Goal: Task Accomplishment & Management: Use online tool/utility

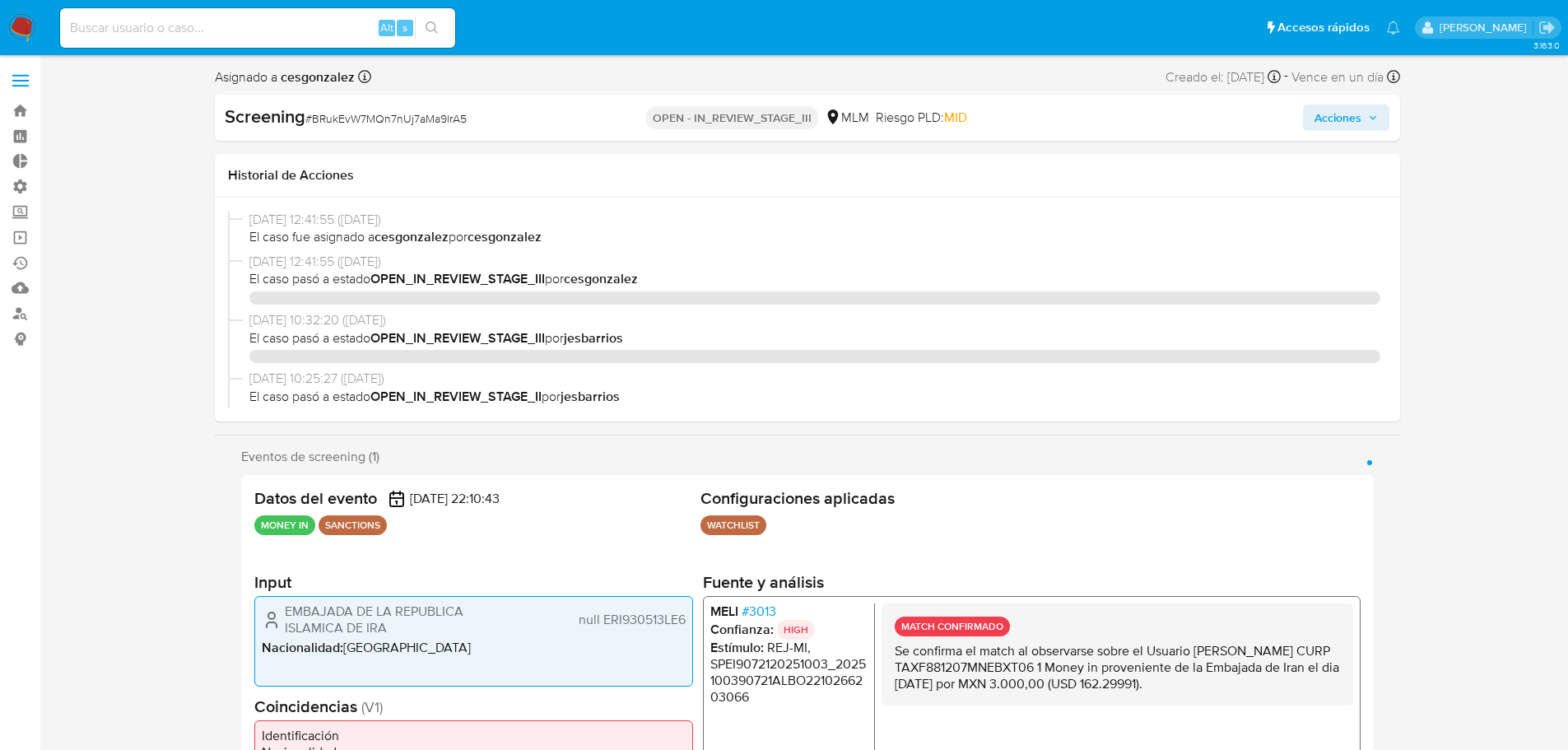
select select "10"
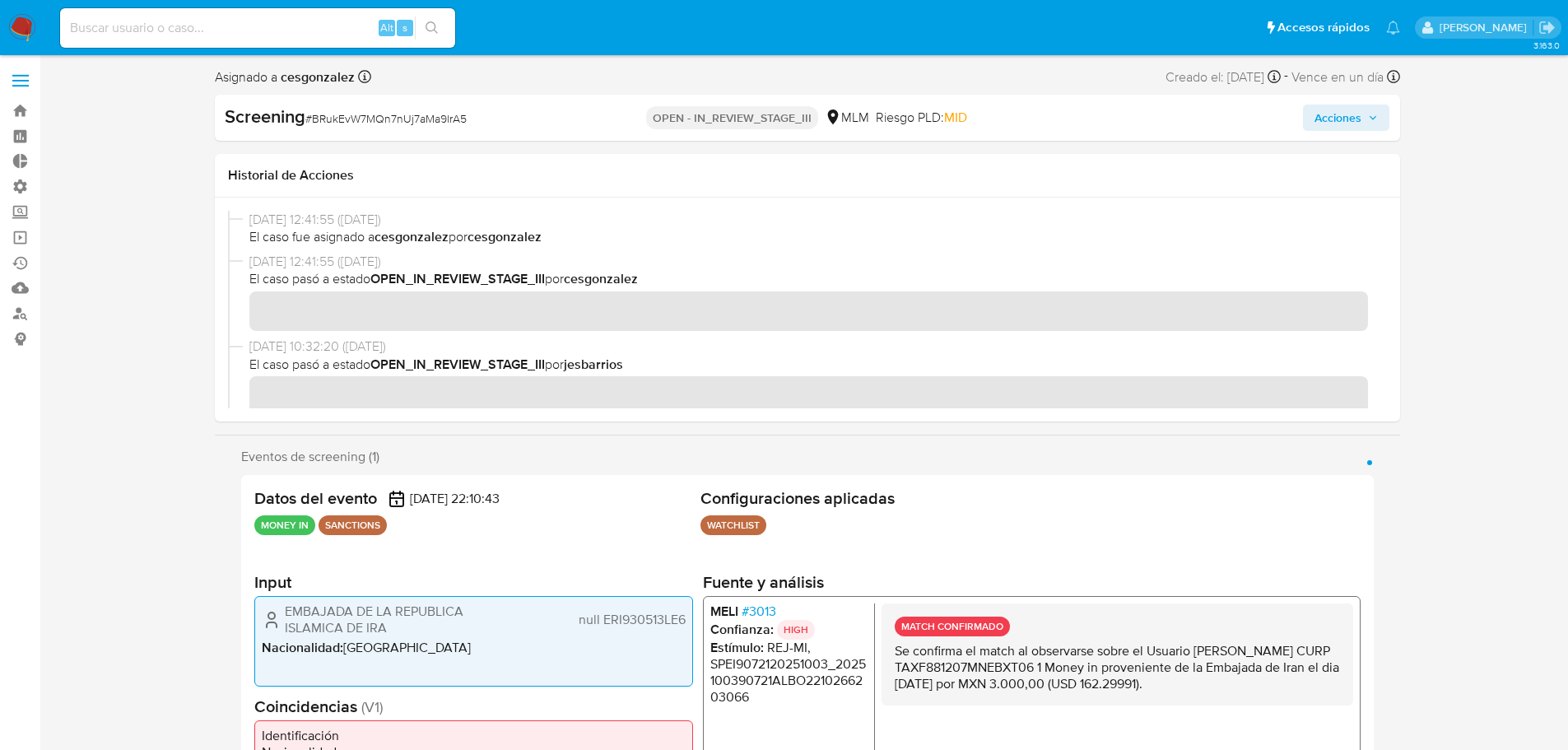
scroll to position [1026, 0]
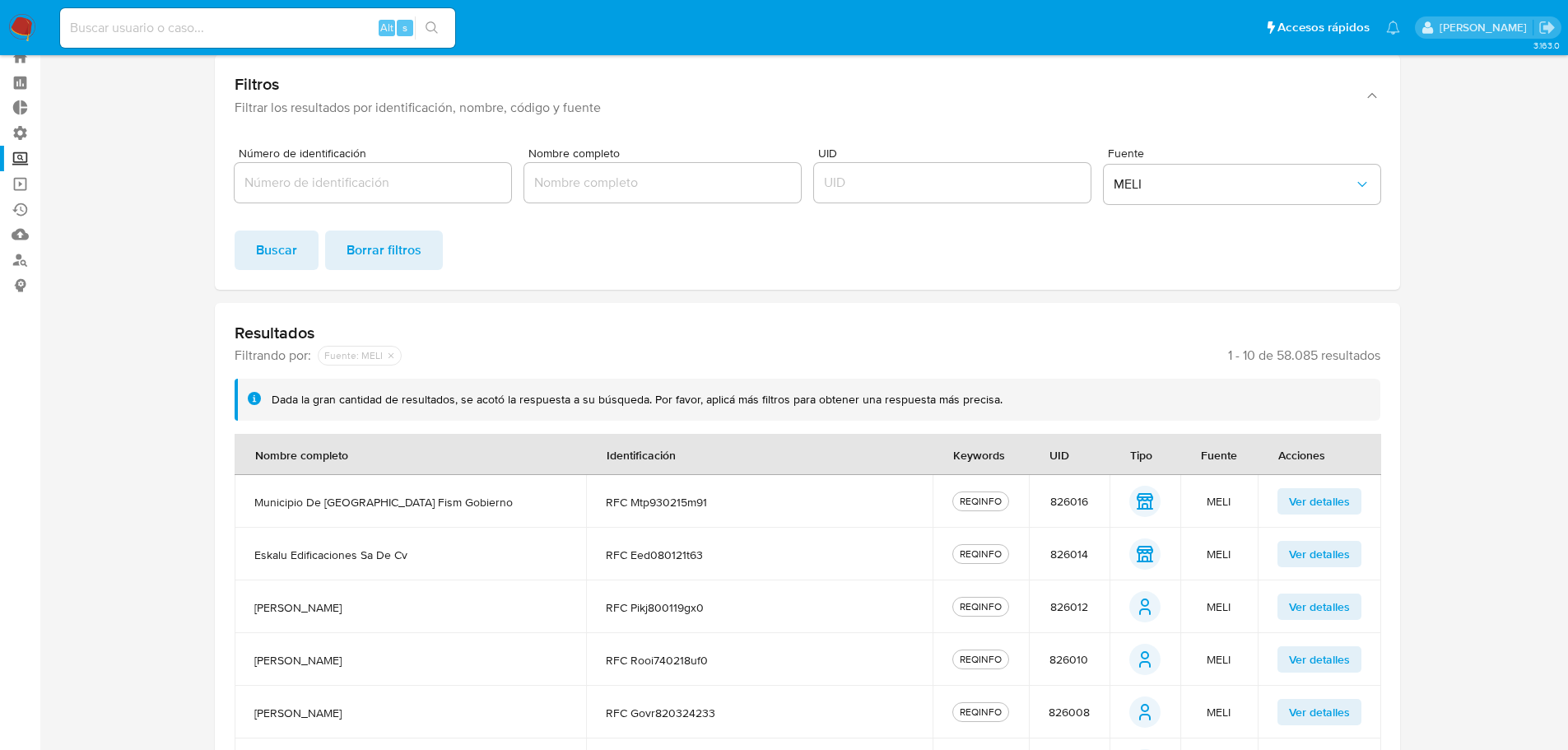
scroll to position [82, 0]
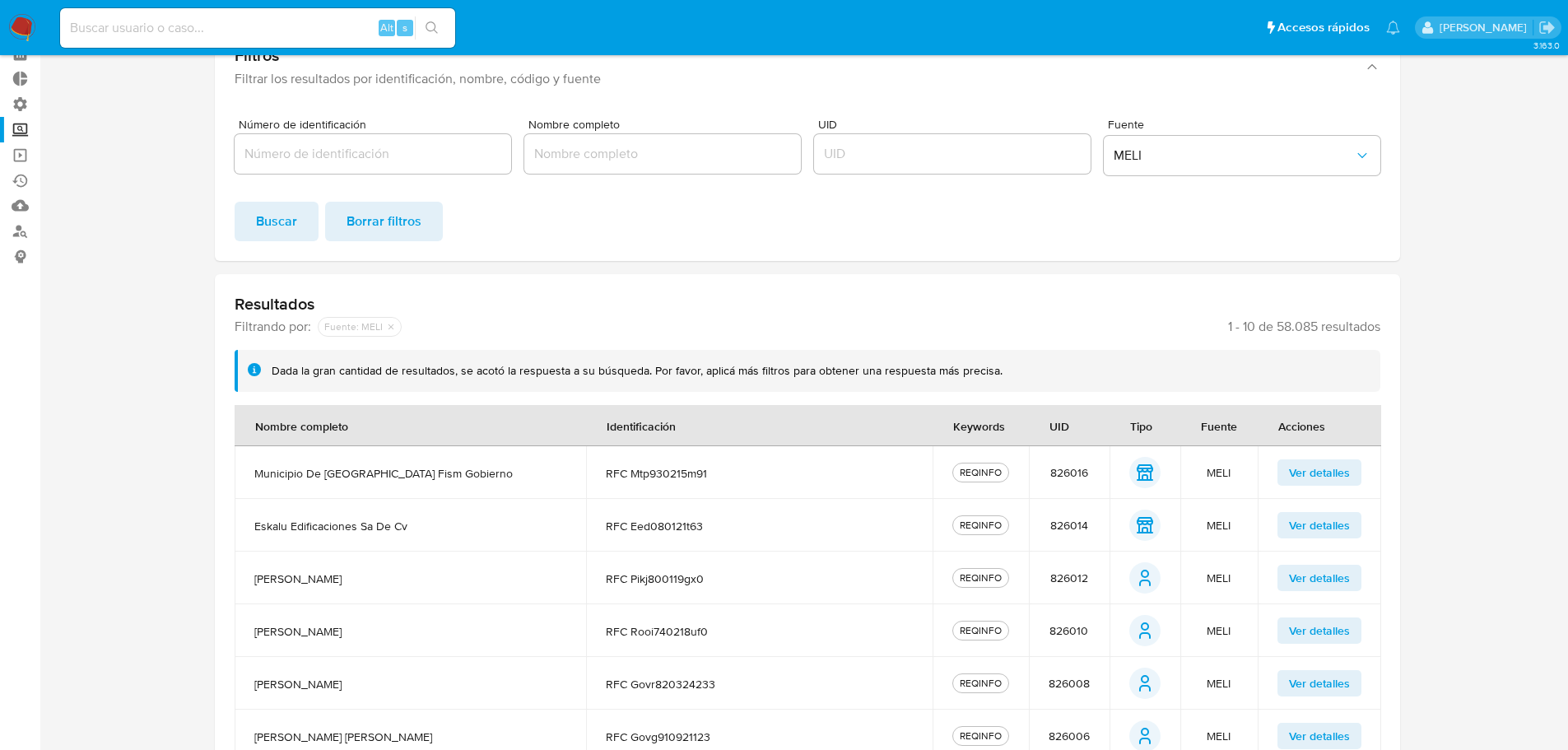
drag, startPoint x: 1275, startPoint y: 320, endPoint x: 1315, endPoint y: 323, distance: 40.1
click at [1315, 323] on span "1 - 10 de 58.085 resultados" at bounding box center [1304, 326] width 152 height 16
click at [1325, 323] on span "1 - 10 de 58.085 resultados" at bounding box center [1304, 326] width 152 height 16
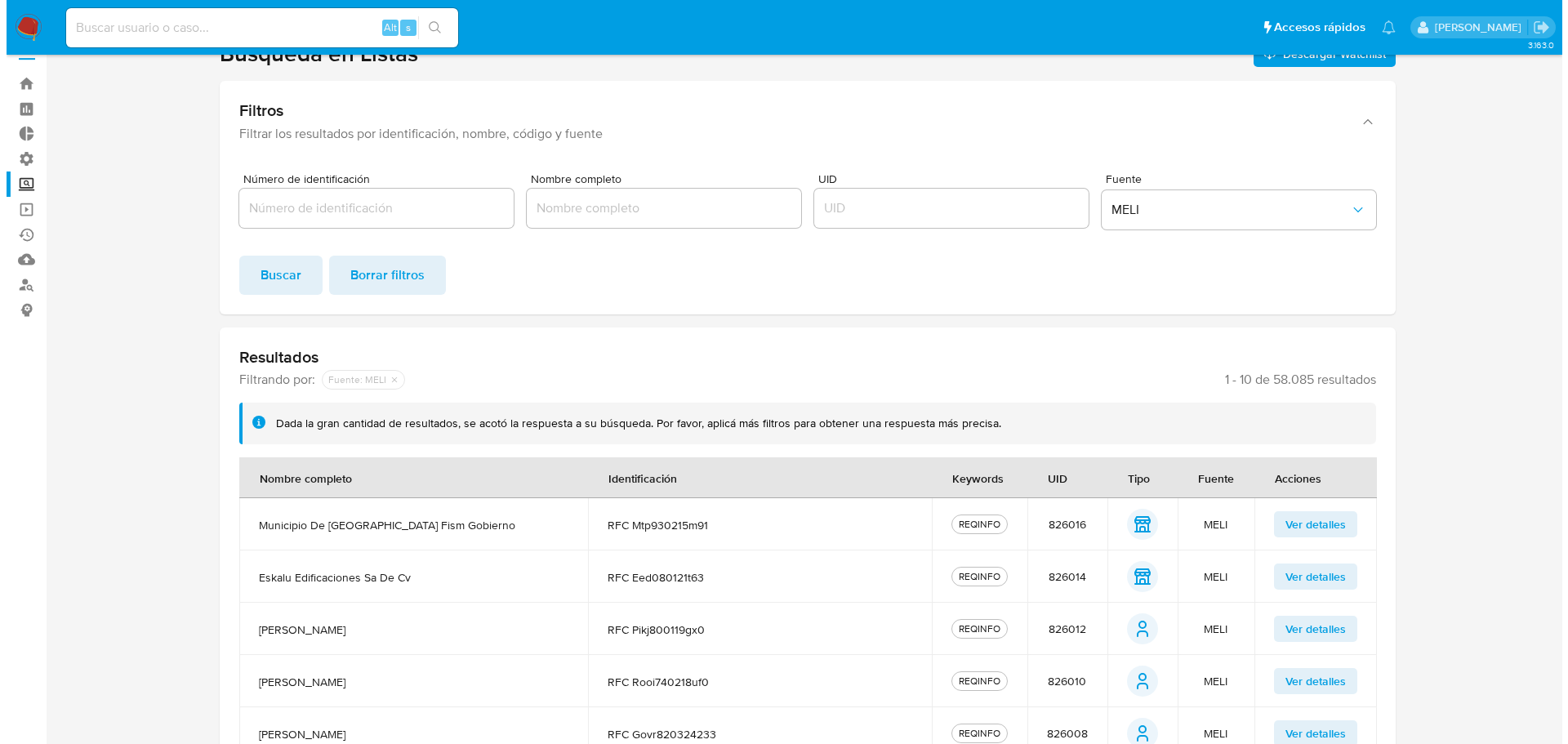
scroll to position [0, 0]
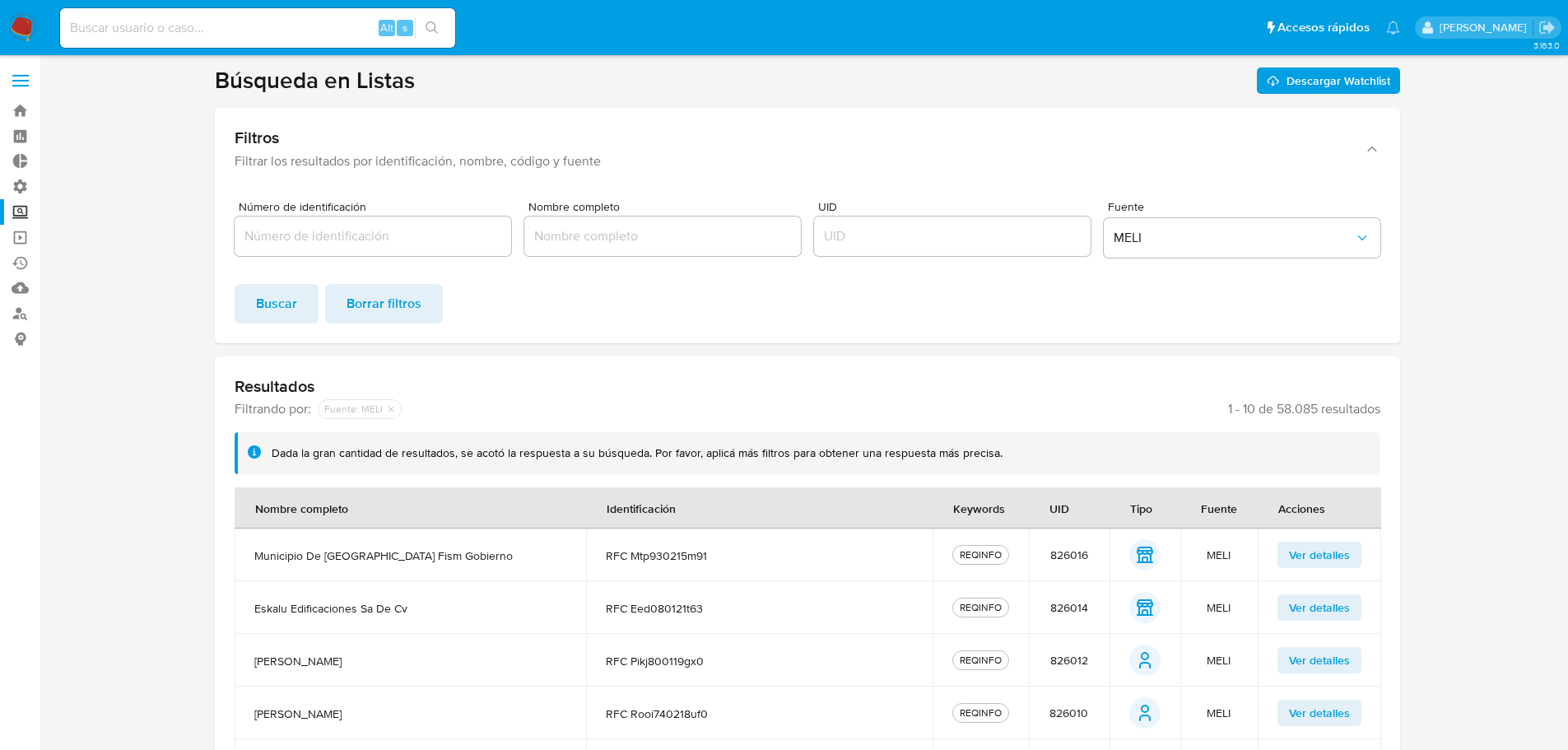
click at [336, 235] on input "Número de identificación" at bounding box center [373, 236] width 277 height 22
paste input "251501"
type input "251501"
click at [278, 307] on span "Buscar" at bounding box center [277, 303] width 41 height 36
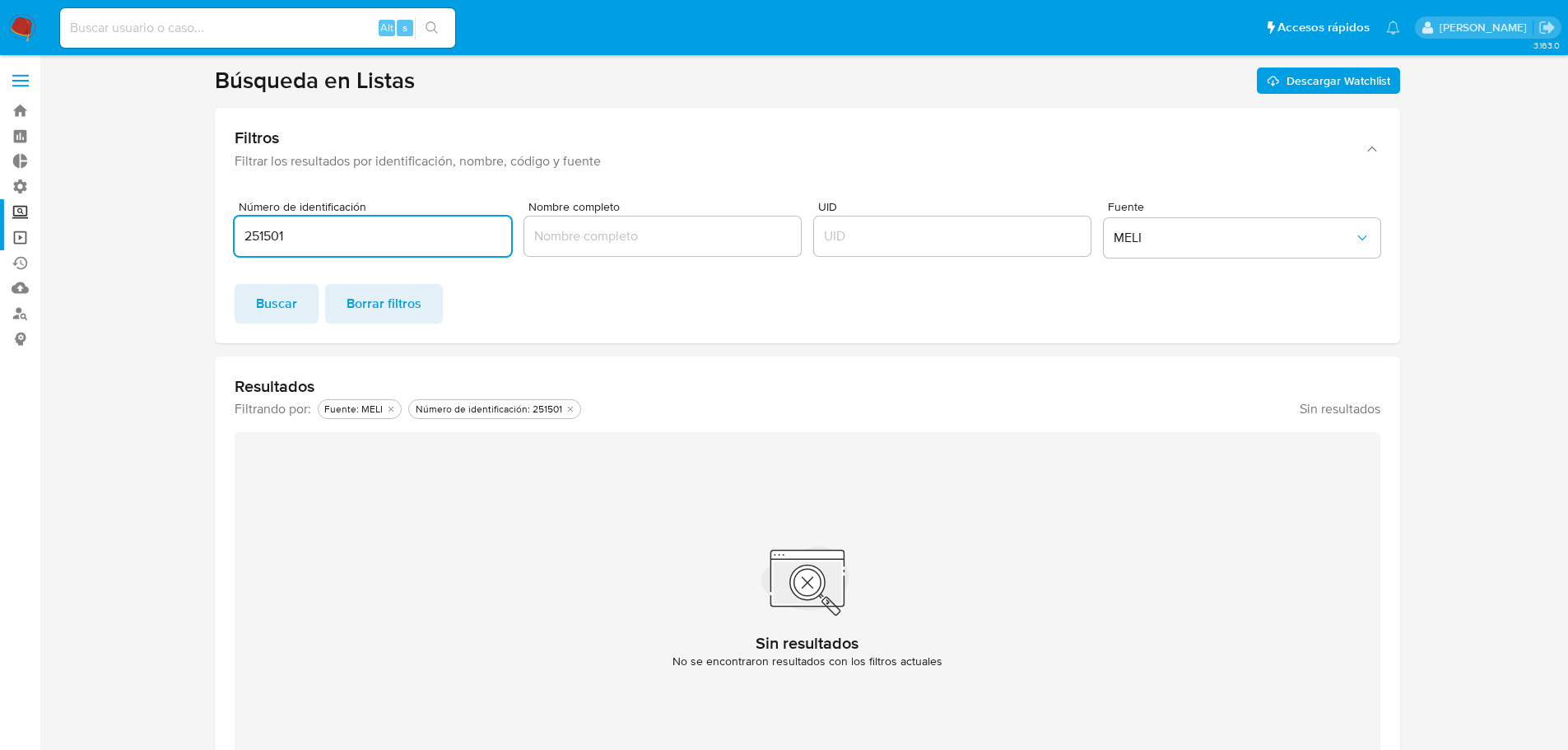
drag, startPoint x: 312, startPoint y: 231, endPoint x: 1, endPoint y: 237, distance: 311.1
click at [1, 238] on section "Bandeja Tablero Tablero Externo Administración Reglas Roles Usuarios Equipos Co…" at bounding box center [784, 425] width 1568 height 851
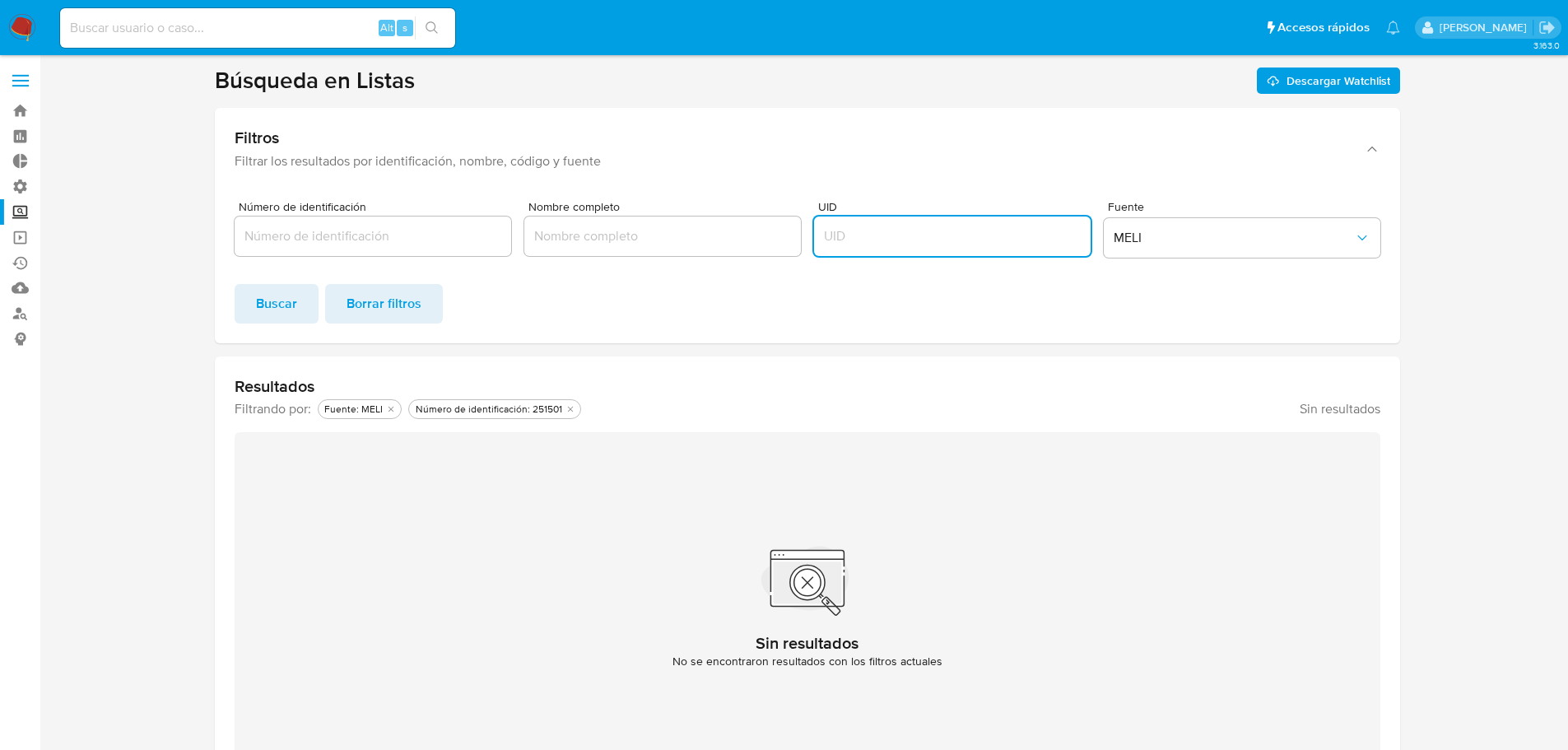
click at [990, 246] on input "UID" at bounding box center [952, 236] width 277 height 22
click at [272, 305] on span "Buscar" at bounding box center [277, 303] width 41 height 36
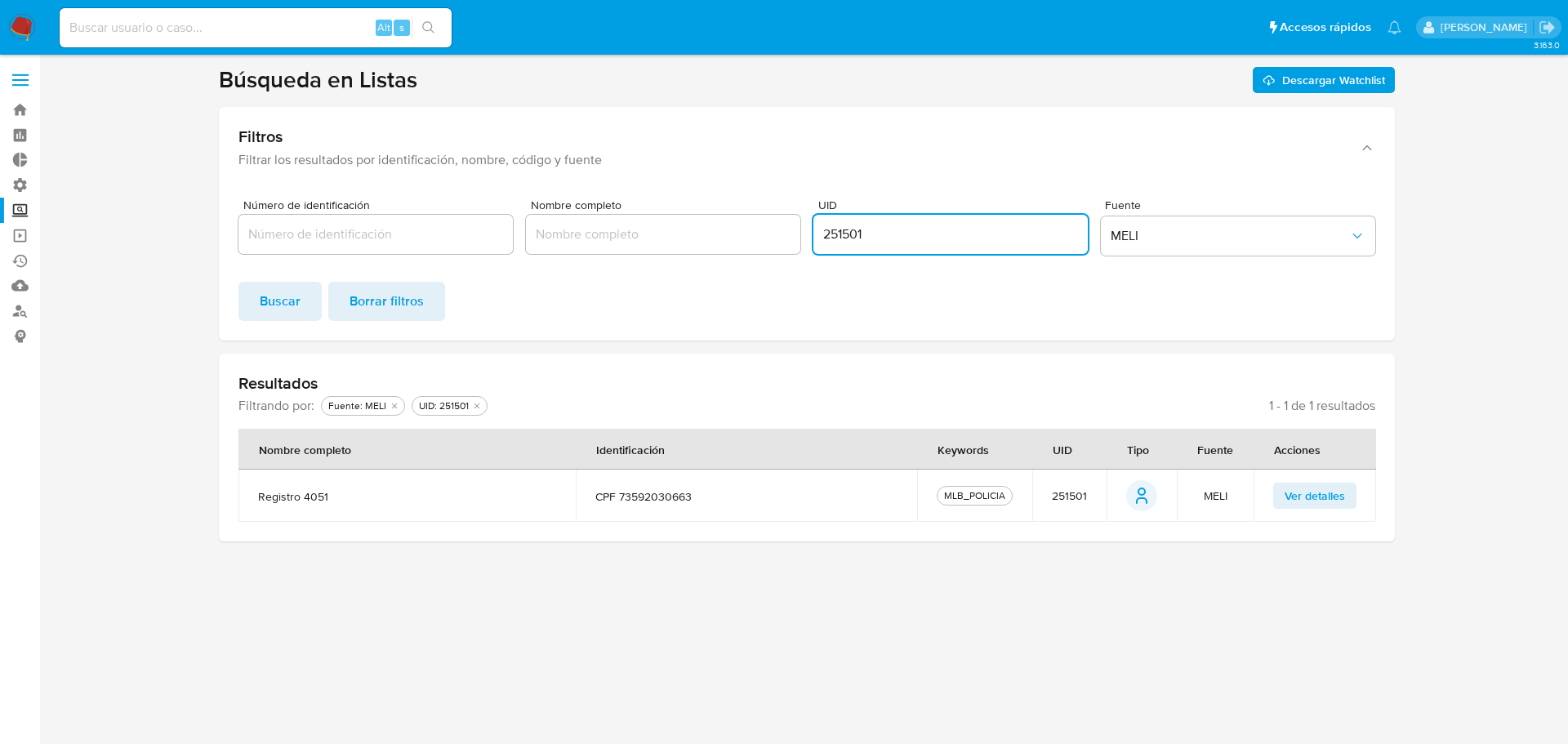
drag, startPoint x: 992, startPoint y: 232, endPoint x: 692, endPoint y: 244, distance: 300.2
click at [692, 244] on div "Número de identificación Nombre completo UID 251501 Fuente MELI" at bounding box center [806, 230] width 1137 height 63
paste input "3045"
type input "3045"
click at [266, 309] on span "Buscar" at bounding box center [280, 301] width 41 height 35
